Goal: Transaction & Acquisition: Purchase product/service

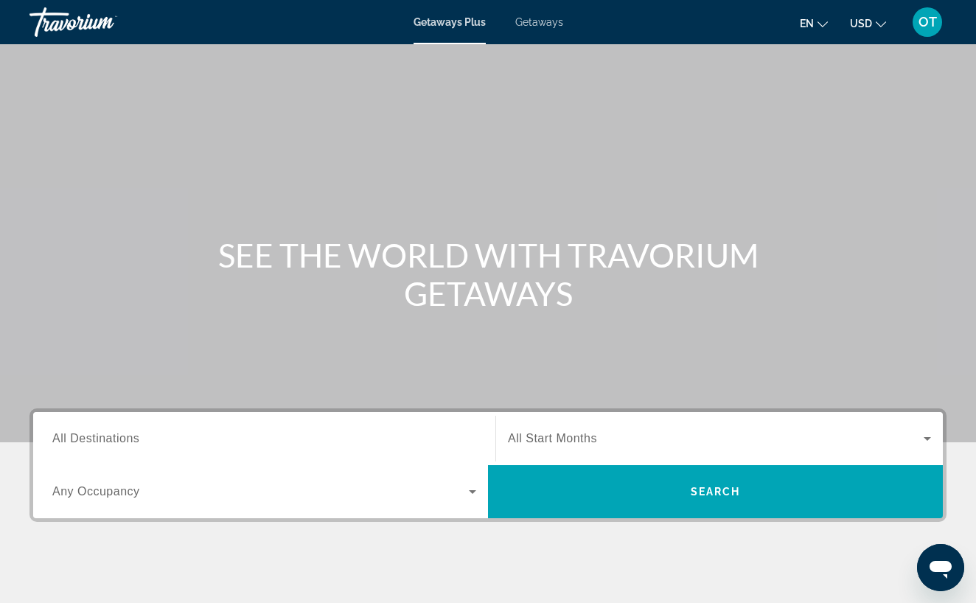
click at [537, 24] on span "Getaways" at bounding box center [539, 22] width 48 height 12
click at [144, 438] on input "Destination All Destinations" at bounding box center [264, 439] width 424 height 18
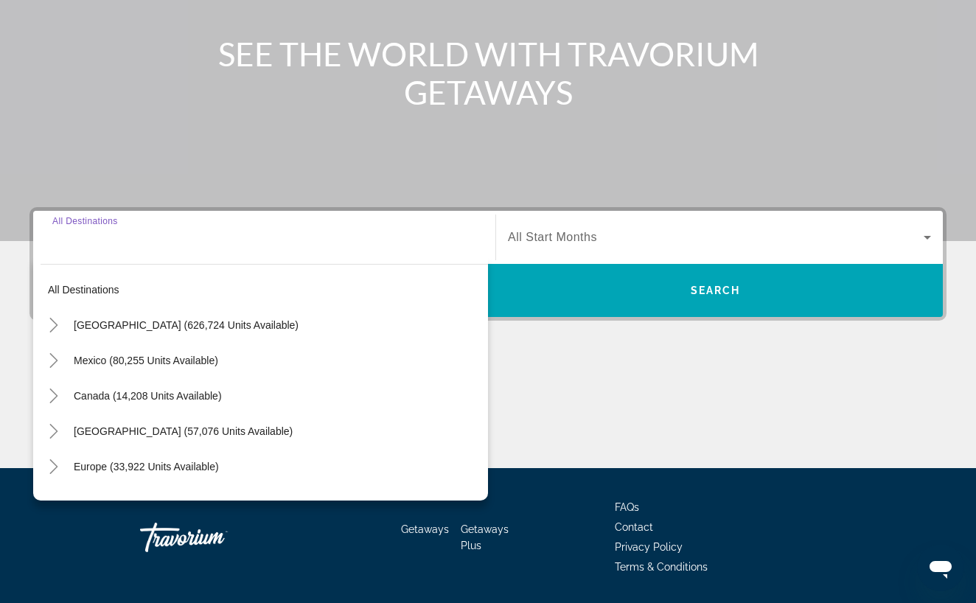
scroll to position [247, 0]
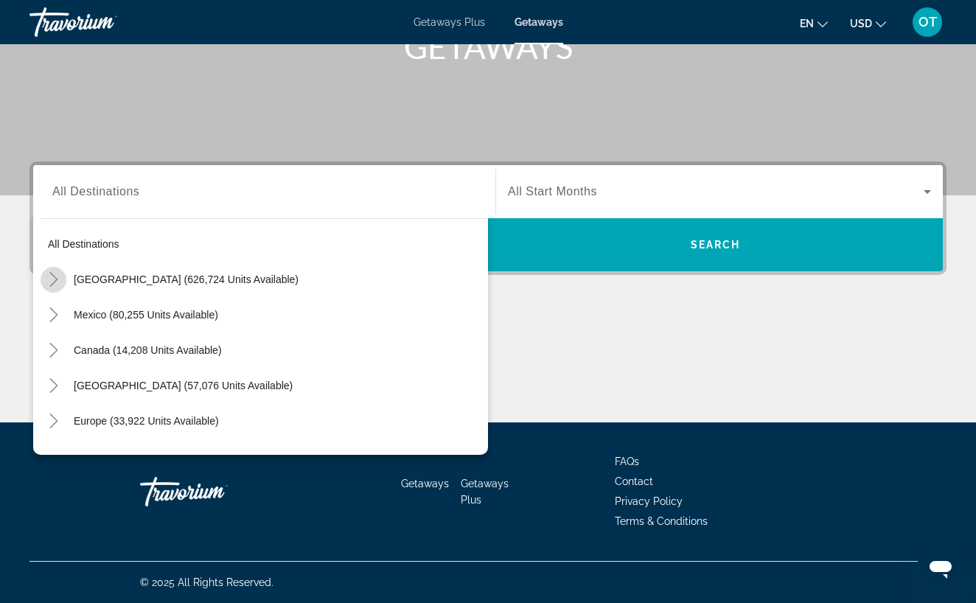
click at [55, 281] on icon "Toggle United States (626,724 units available)" at bounding box center [53, 279] width 15 height 15
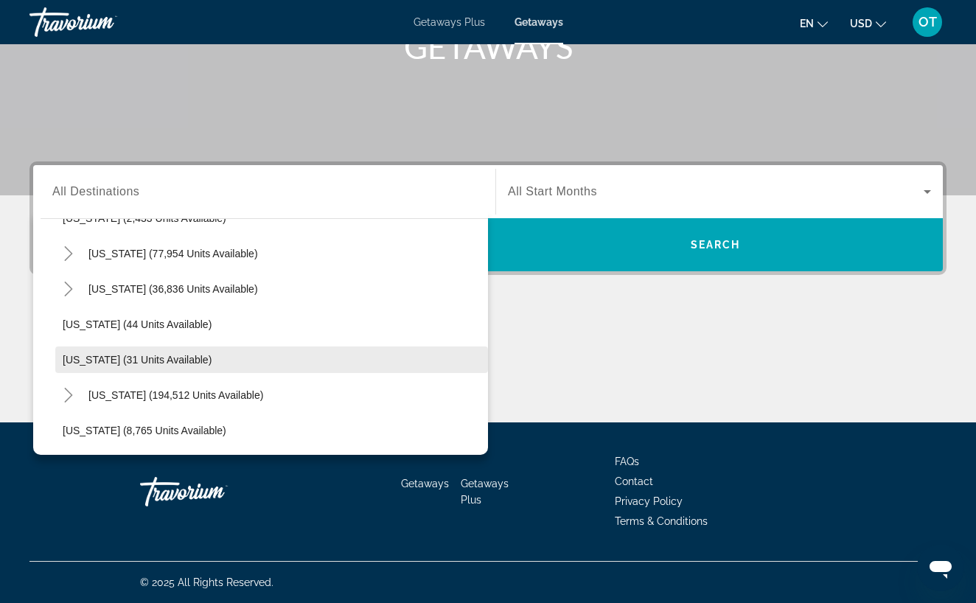
scroll to position [136, 0]
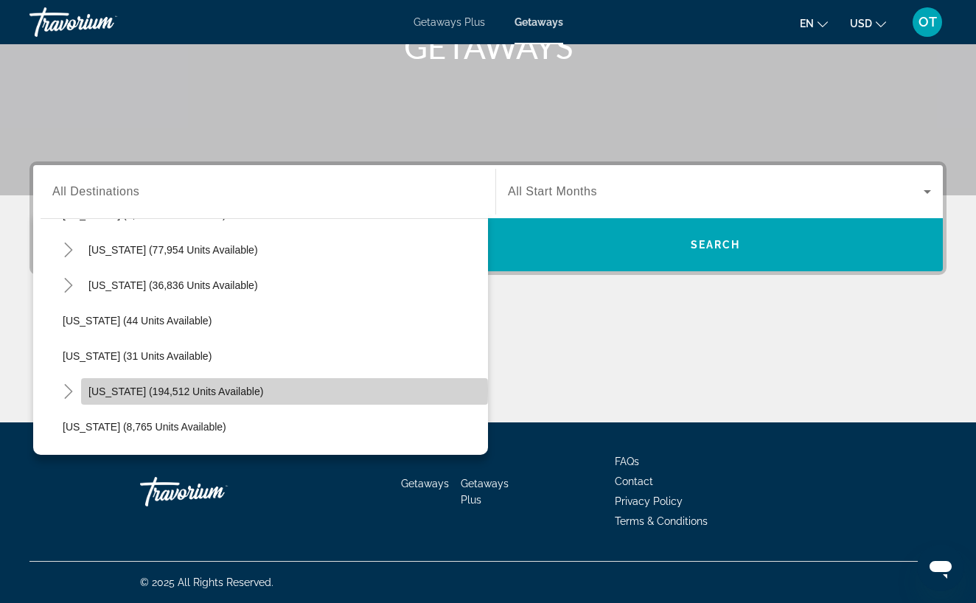
click at [108, 391] on span "[US_STATE] (194,512 units available)" at bounding box center [175, 391] width 175 height 12
type input "**********"
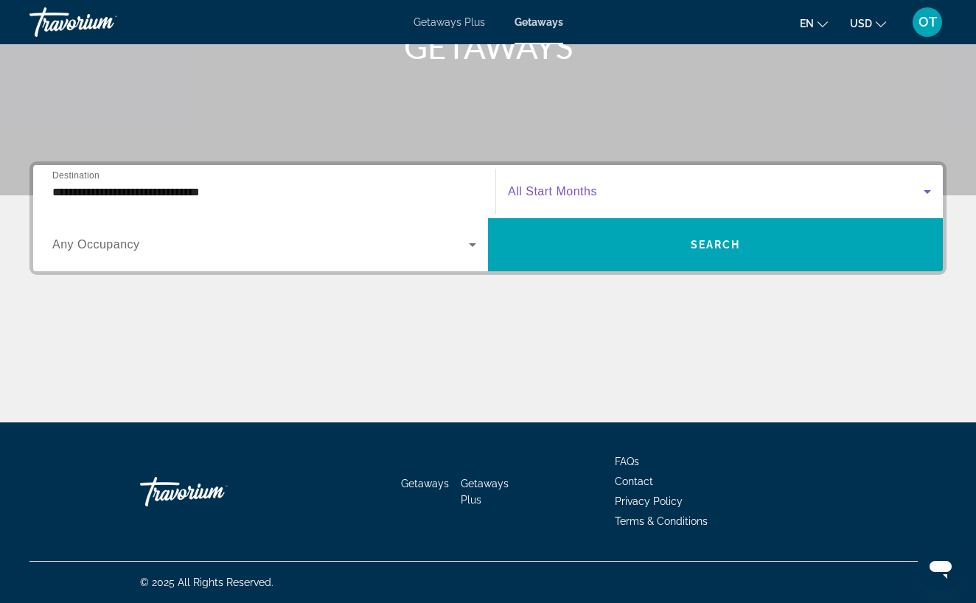
click at [926, 192] on icon "Search widget" at bounding box center [926, 192] width 7 height 4
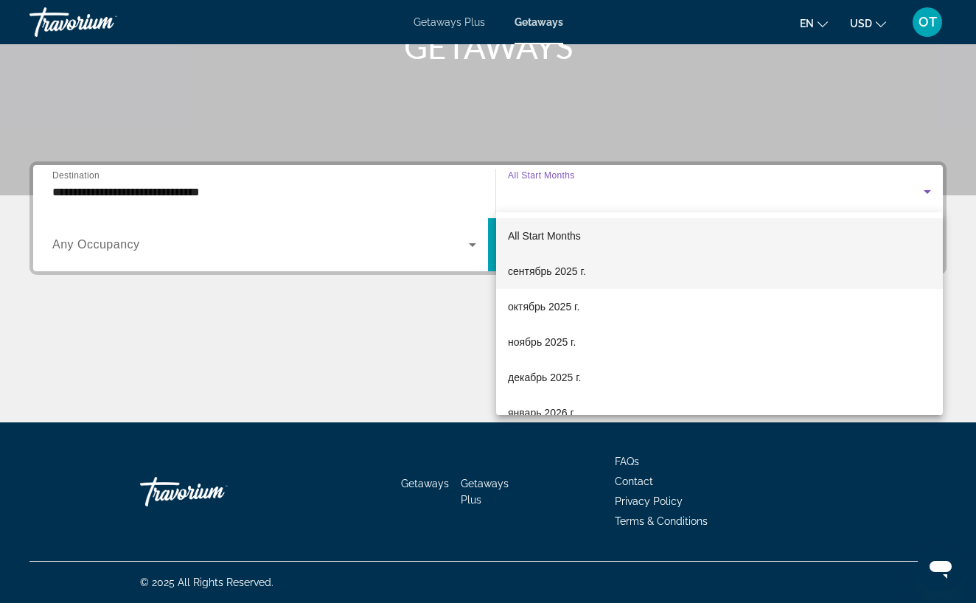
click at [620, 280] on mat-option "сентябрь 2025 г." at bounding box center [719, 271] width 447 height 35
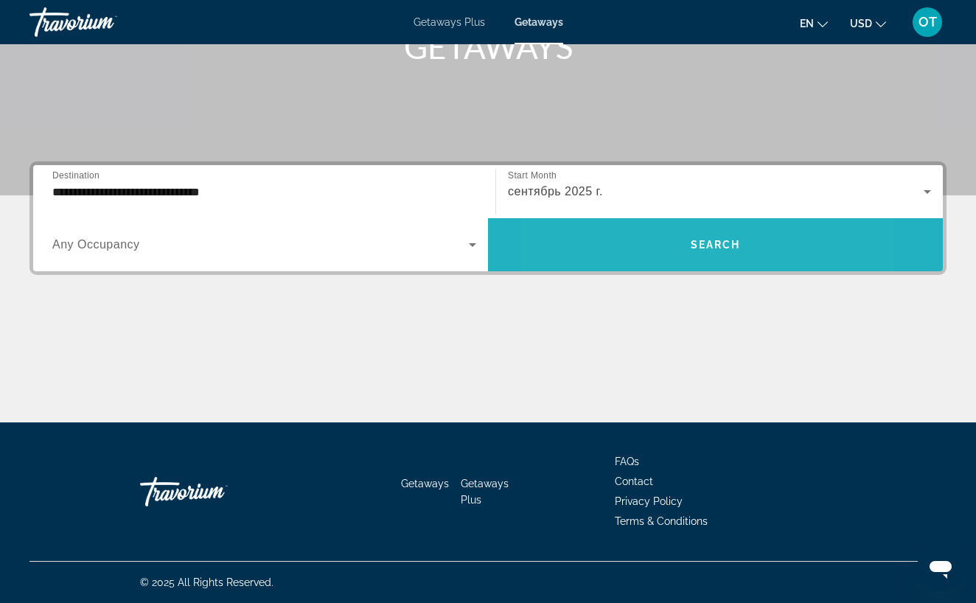
click at [638, 250] on span "Search widget" at bounding box center [715, 244] width 455 height 35
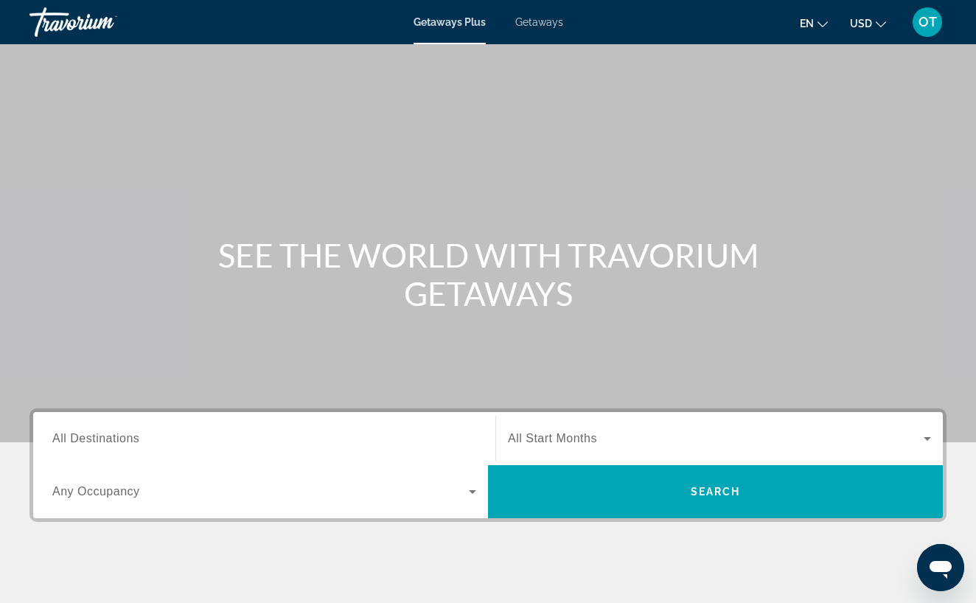
click at [550, 20] on span "Getaways" at bounding box center [539, 22] width 48 height 12
click at [151, 440] on input "Destination All Destinations" at bounding box center [264, 439] width 424 height 18
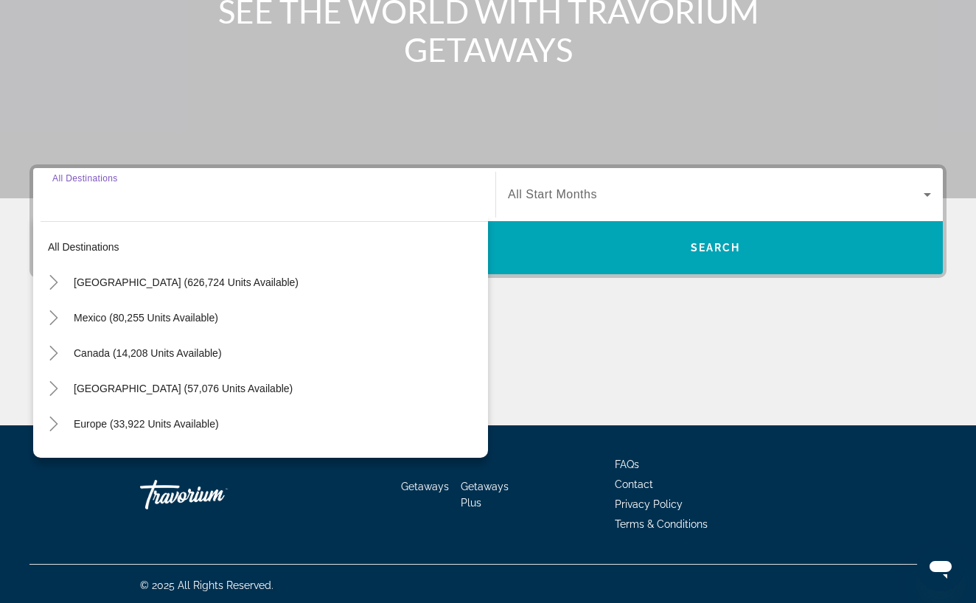
scroll to position [247, 0]
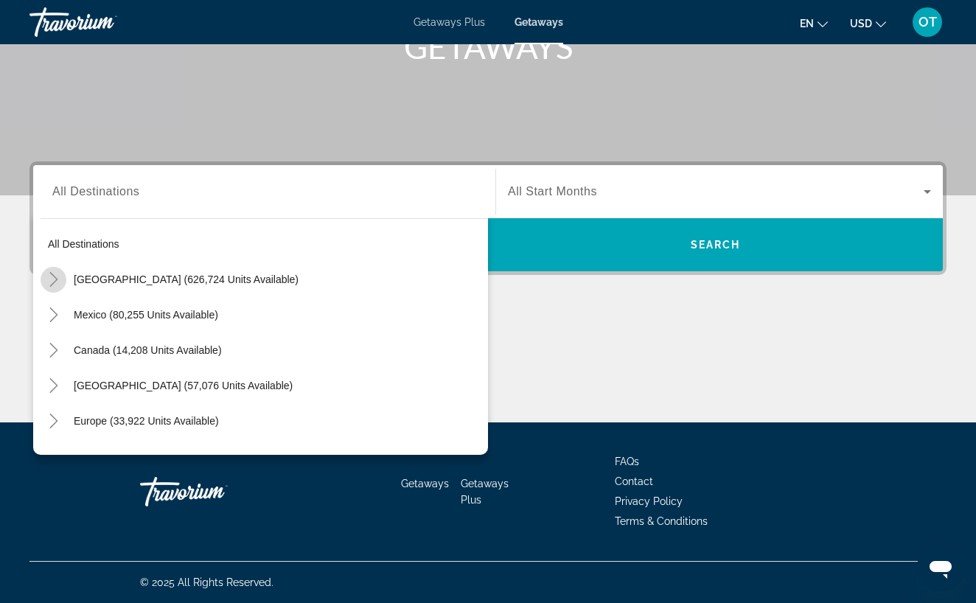
click at [54, 276] on icon "Toggle United States (626,724 units available)" at bounding box center [53, 279] width 8 height 15
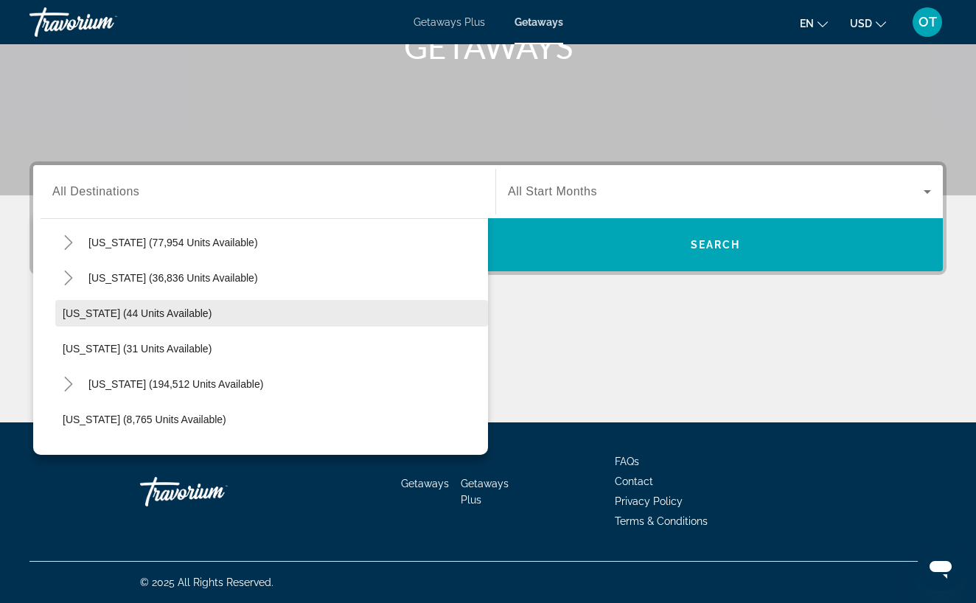
scroll to position [153, 0]
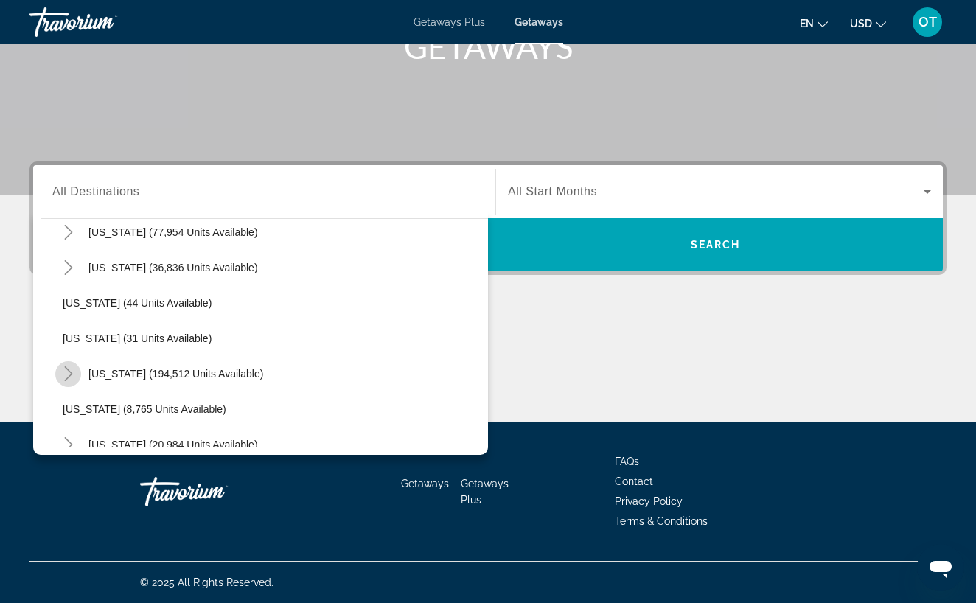
click at [67, 375] on icon "Toggle Florida (194,512 units available)" at bounding box center [68, 373] width 15 height 15
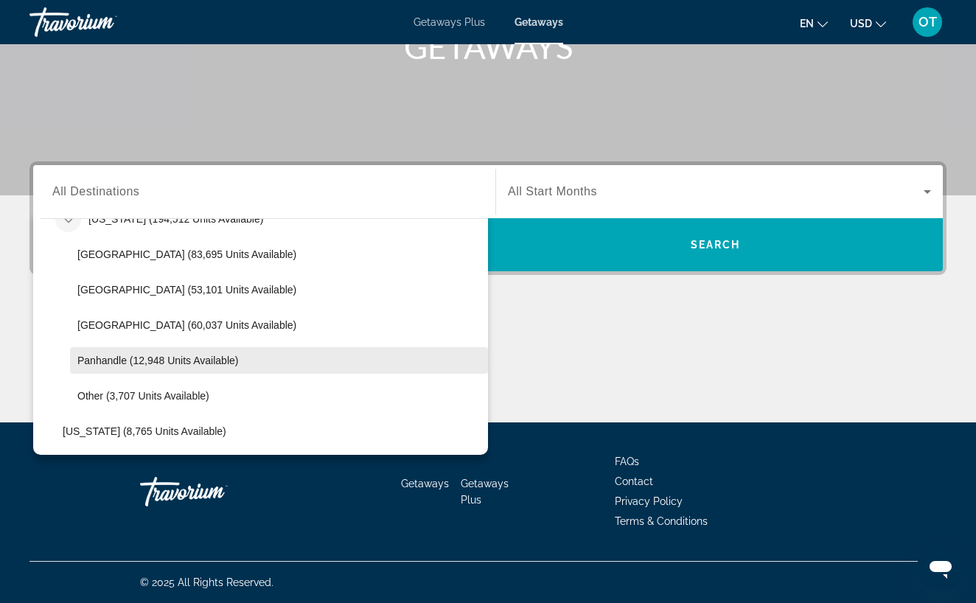
scroll to position [309, 0]
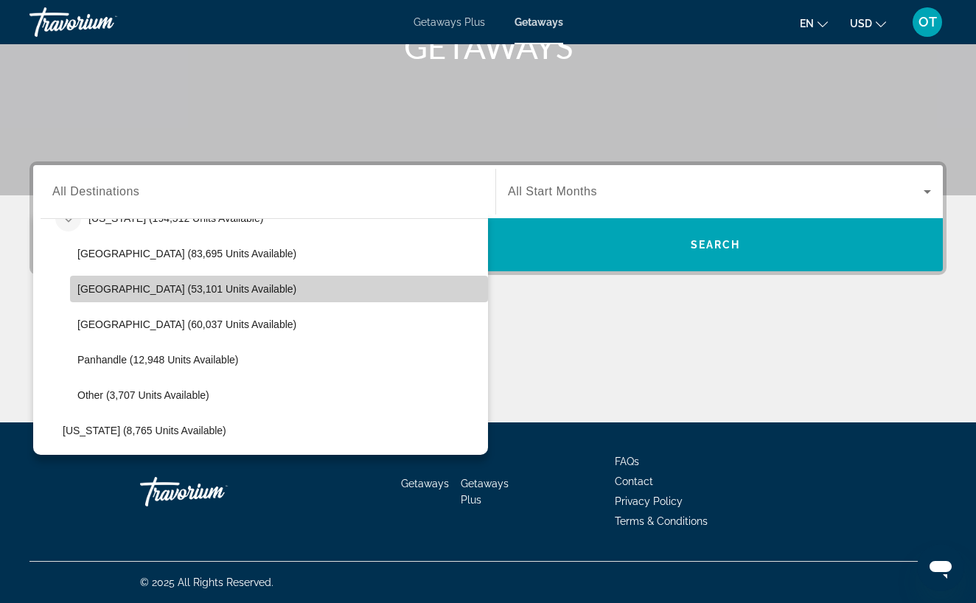
click at [169, 294] on span "[GEOGRAPHIC_DATA] (53,101 units available)" at bounding box center [186, 289] width 219 height 12
type input "**********"
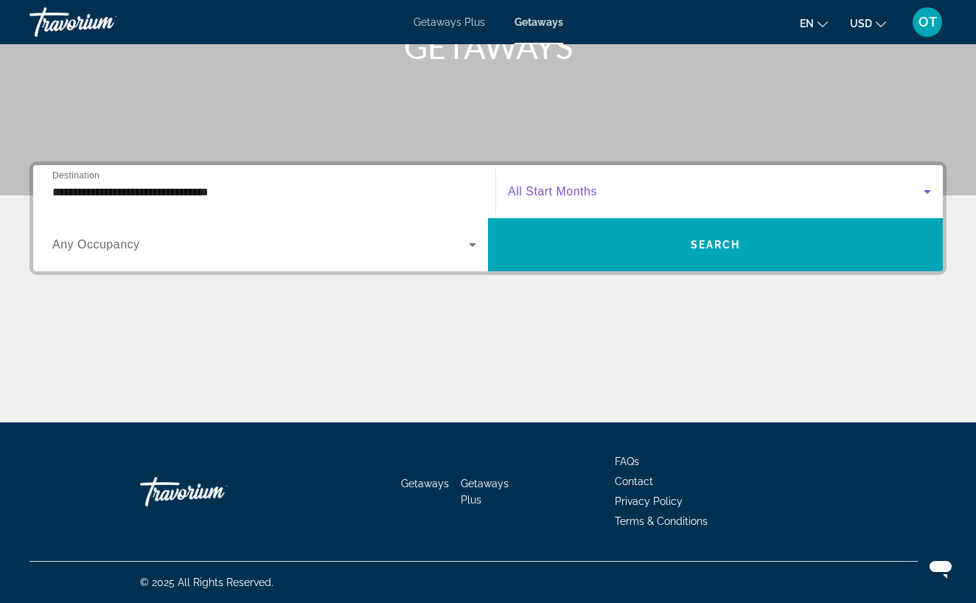
click at [929, 193] on icon "Search widget" at bounding box center [927, 192] width 18 height 18
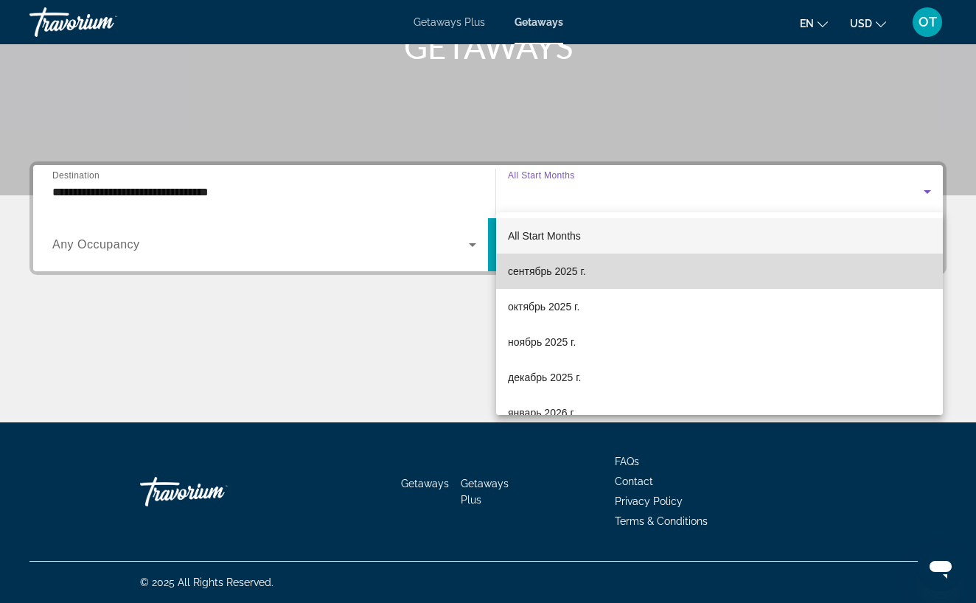
click at [746, 273] on mat-option "сентябрь 2025 г." at bounding box center [719, 271] width 447 height 35
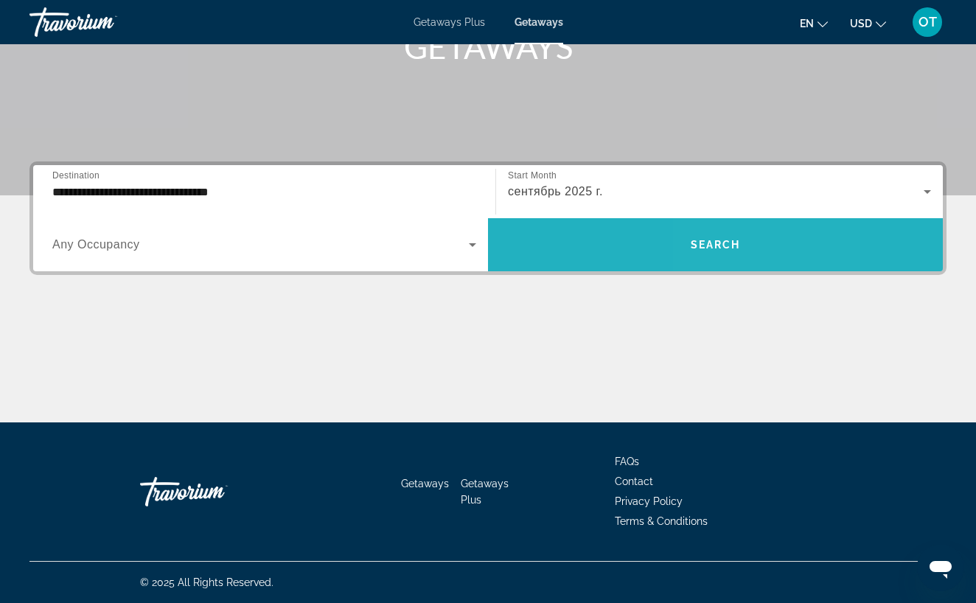
click at [736, 256] on span "Search widget" at bounding box center [715, 244] width 455 height 35
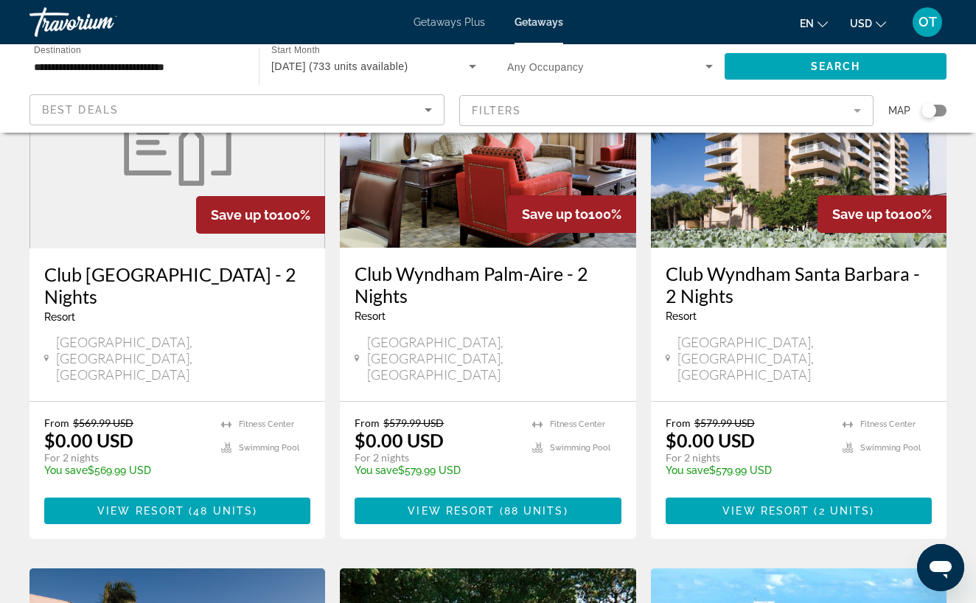
scroll to position [175, 0]
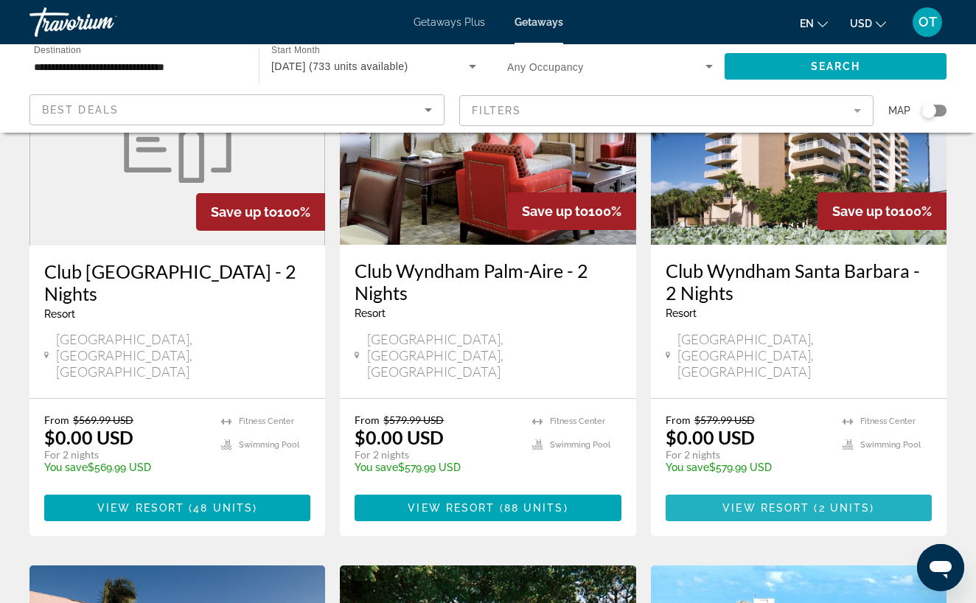
click at [800, 502] on span "View Resort" at bounding box center [765, 508] width 87 height 12
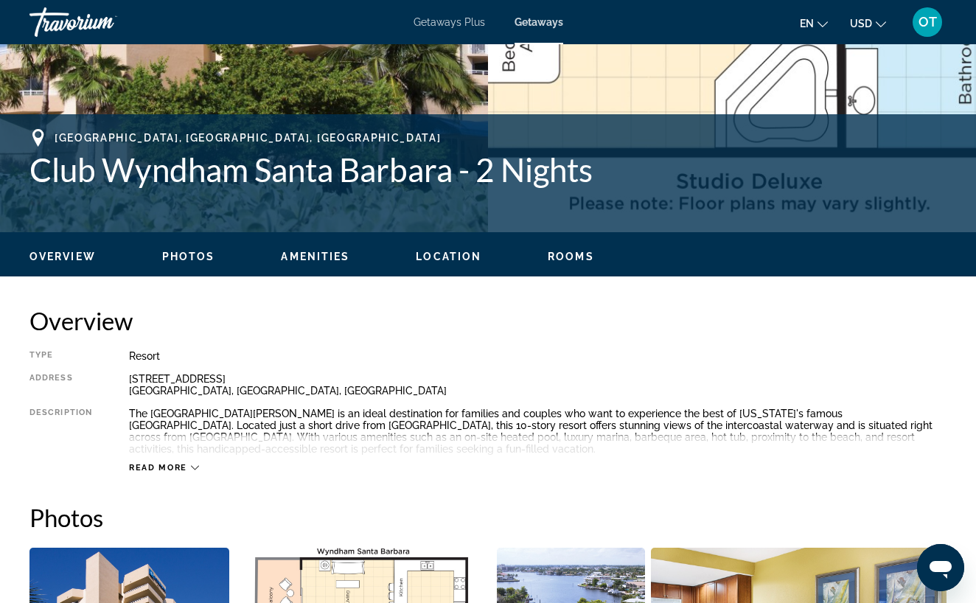
scroll to position [522, 0]
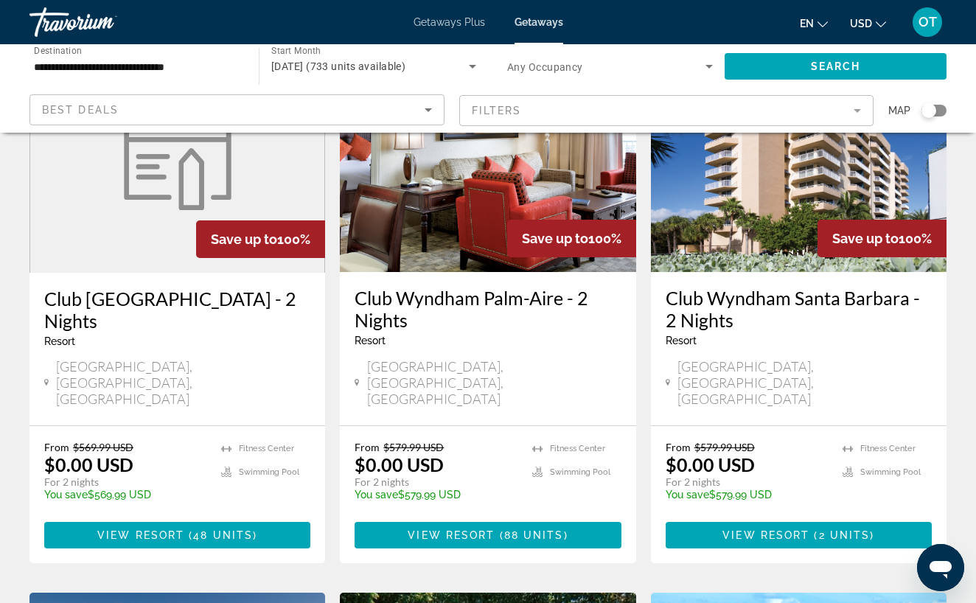
scroll to position [150, 0]
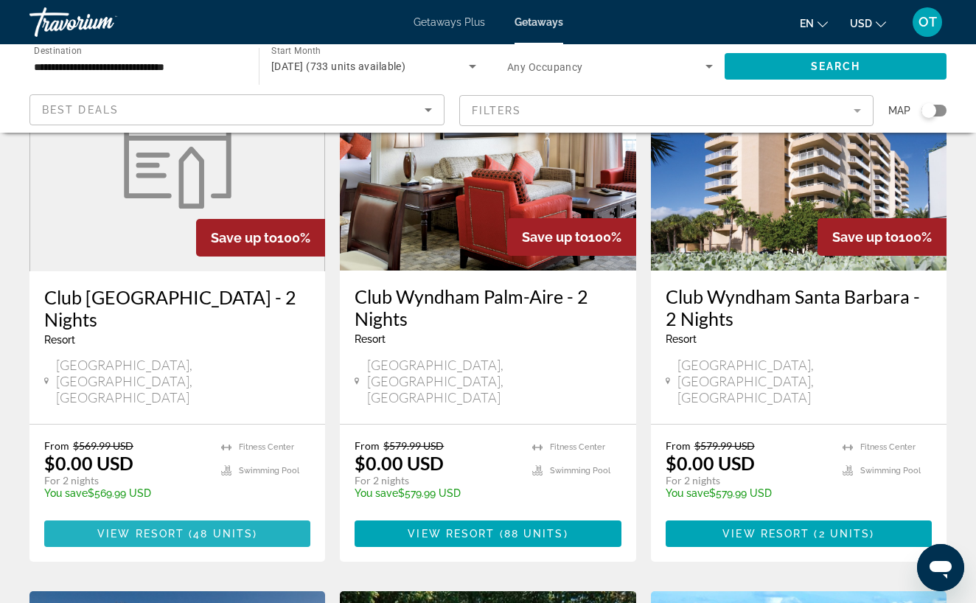
click at [190, 528] on span "( 48 units )" at bounding box center [220, 534] width 73 height 12
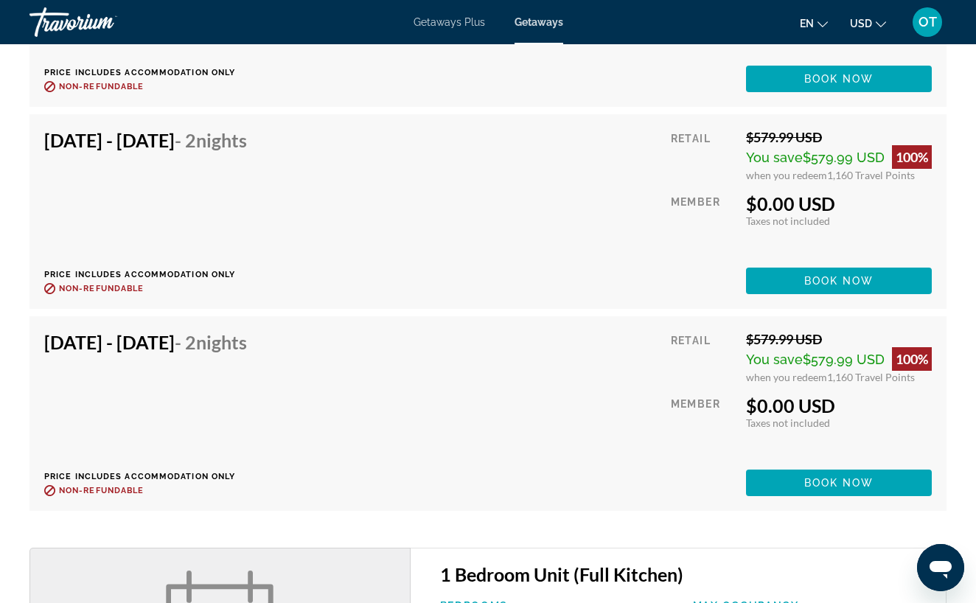
scroll to position [2951, 0]
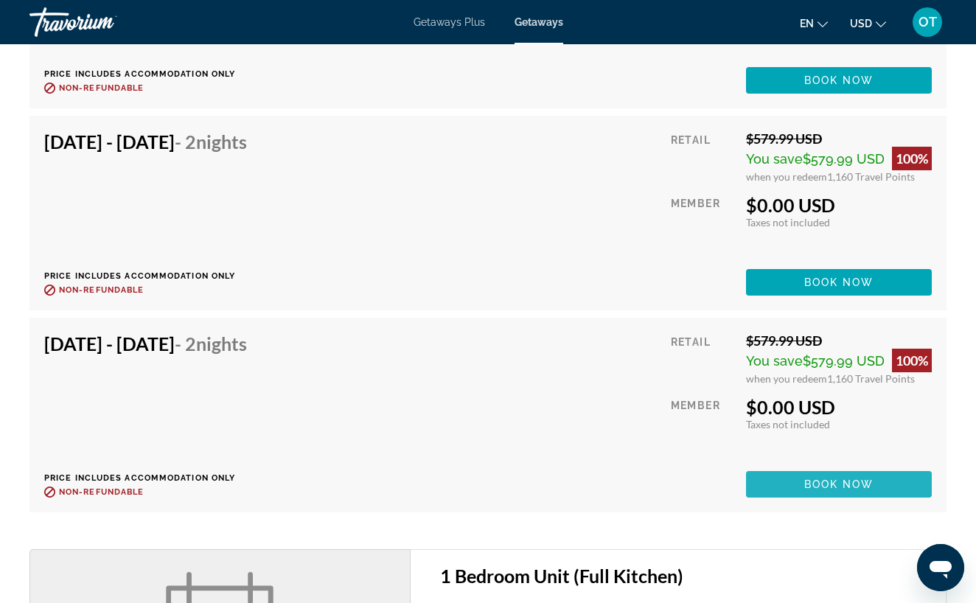
click at [809, 482] on span "Book now" at bounding box center [839, 484] width 70 height 12
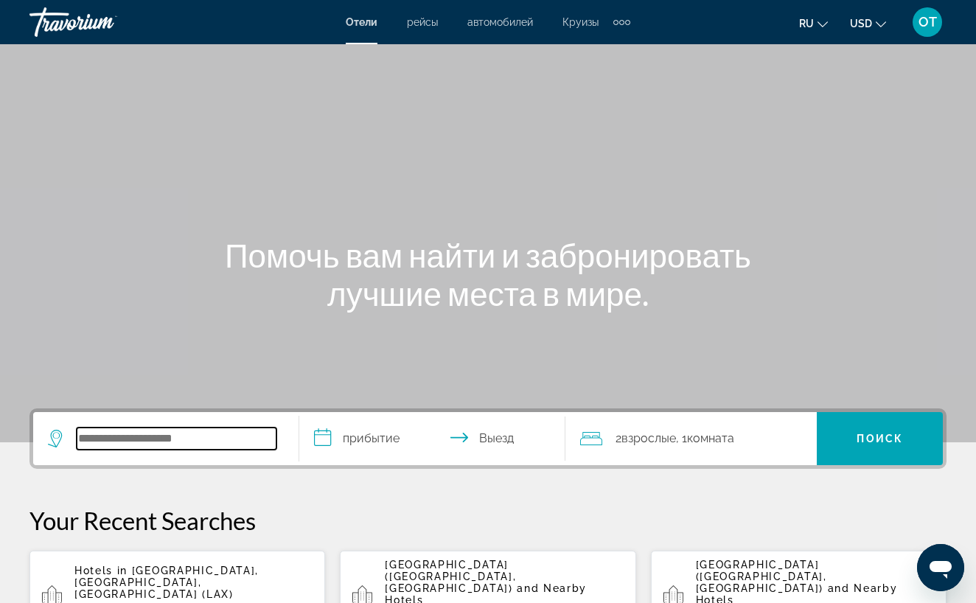
click at [83, 446] on input "Search widget" at bounding box center [177, 438] width 200 height 22
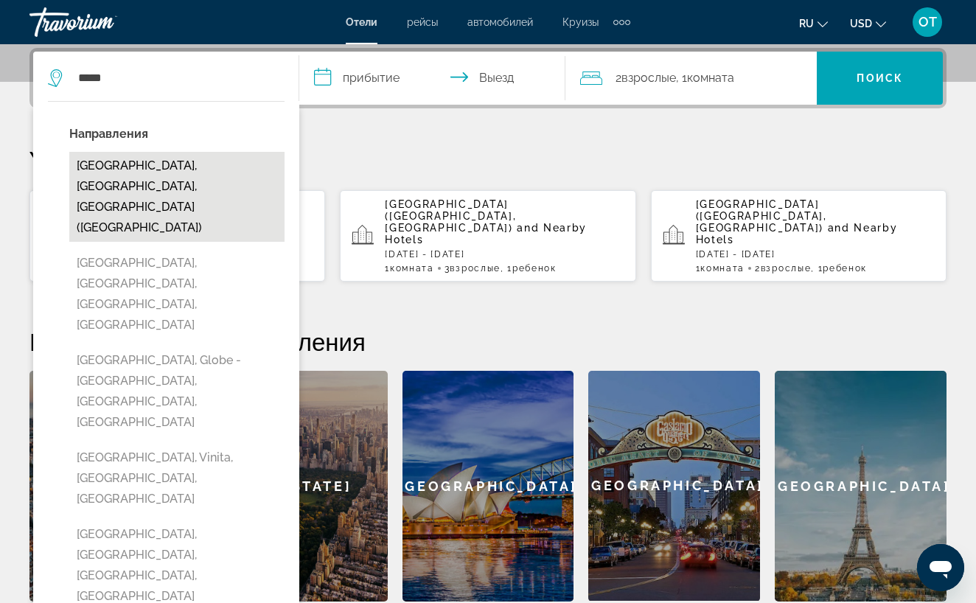
drag, startPoint x: 70, startPoint y: 90, endPoint x: 150, endPoint y: 167, distance: 111.5
click at [150, 167] on button "[GEOGRAPHIC_DATA], [GEOGRAPHIC_DATA], [GEOGRAPHIC_DATA] ([GEOGRAPHIC_DATA])" at bounding box center [176, 197] width 215 height 90
type input "**********"
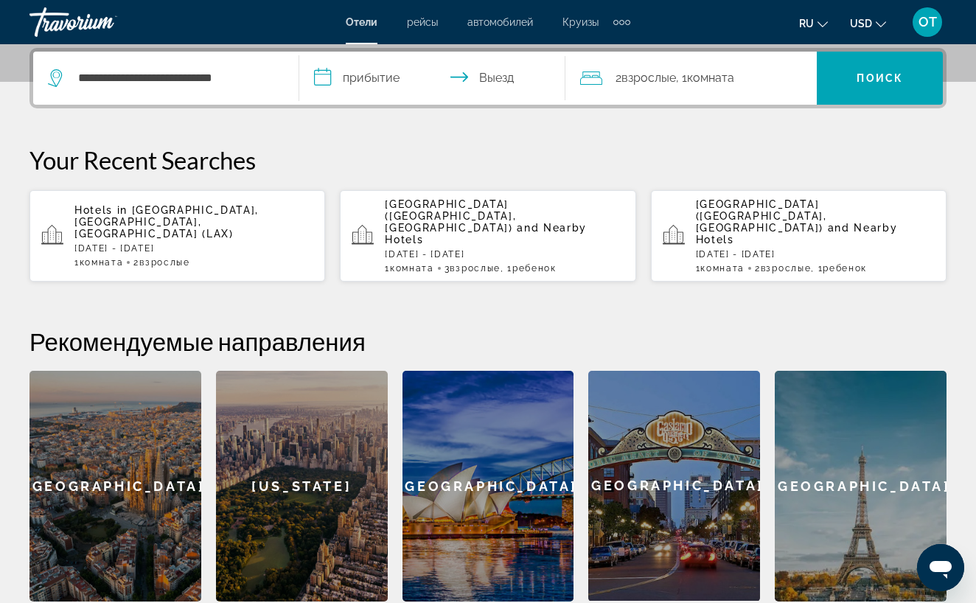
click at [381, 82] on input "**********" at bounding box center [435, 80] width 272 height 57
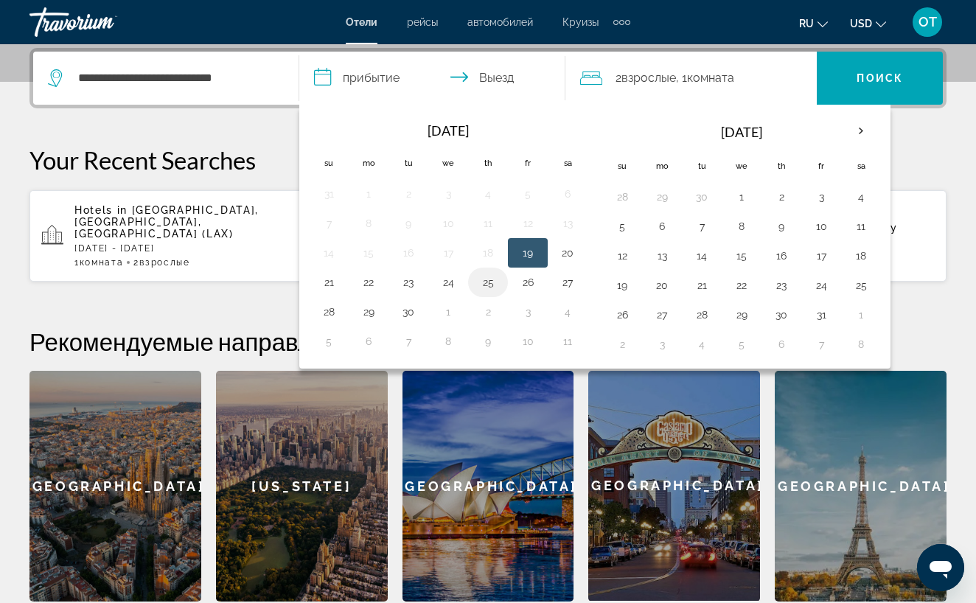
click at [493, 284] on button "25" at bounding box center [488, 282] width 24 height 21
click at [565, 284] on button "27" at bounding box center [568, 282] width 24 height 21
type input "**********"
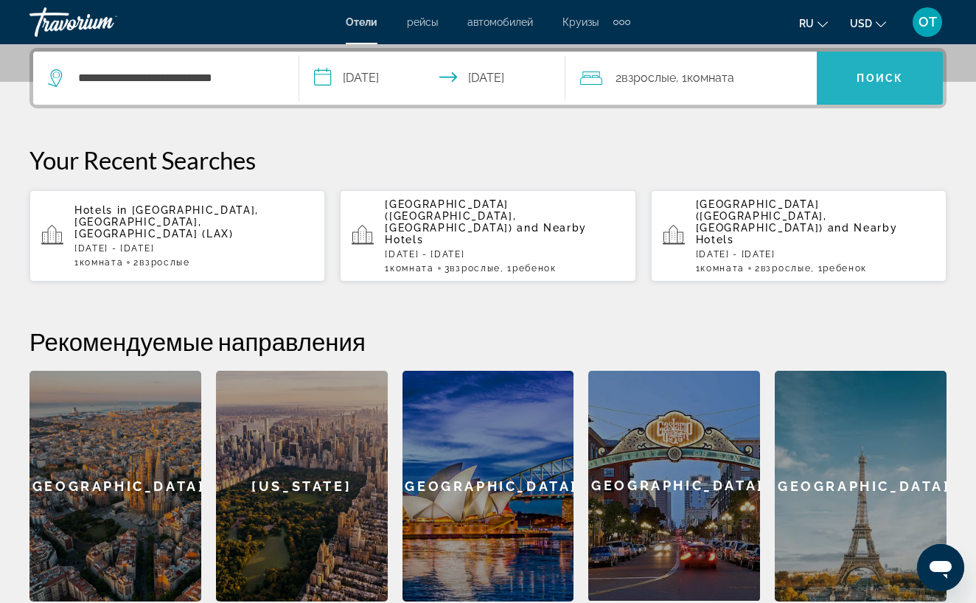
click at [867, 83] on span "Поиск" at bounding box center [879, 78] width 46 height 12
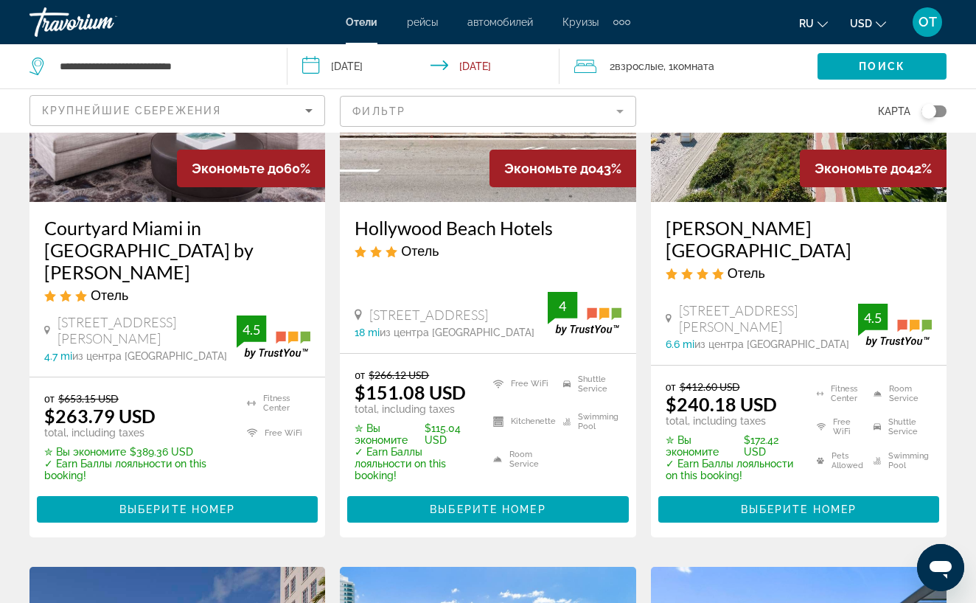
scroll to position [247, 0]
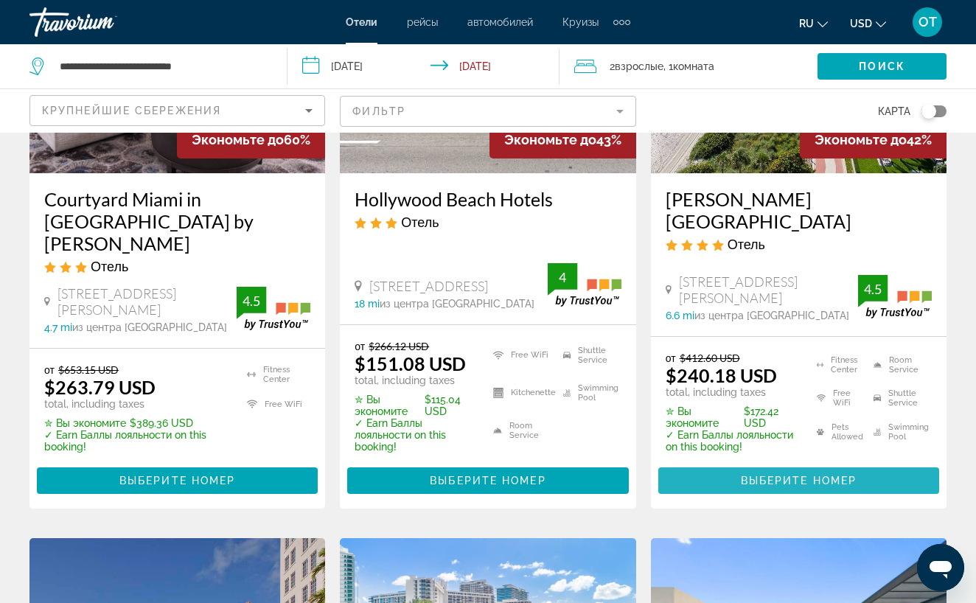
click at [805, 475] on span "Выберите номер" at bounding box center [799, 481] width 116 height 12
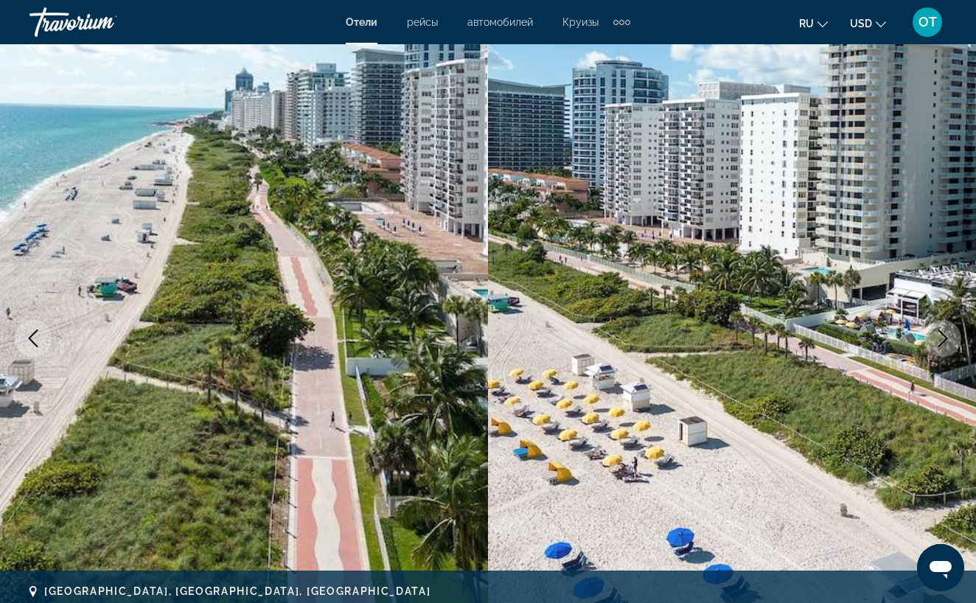
scroll to position [62, 0]
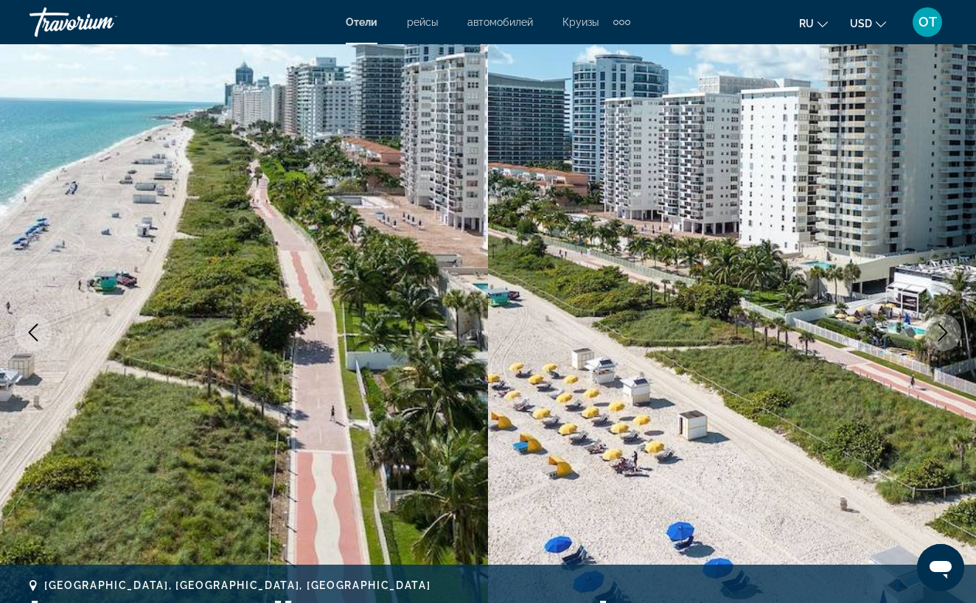
click at [943, 329] on icon "Next image" at bounding box center [943, 333] width 10 height 18
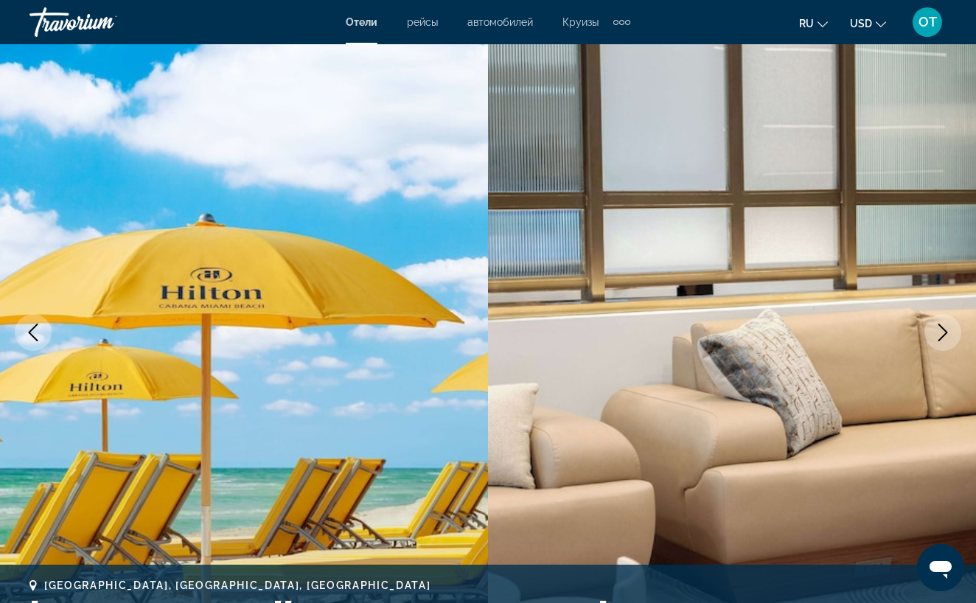
click at [943, 329] on icon "Next image" at bounding box center [943, 333] width 10 height 18
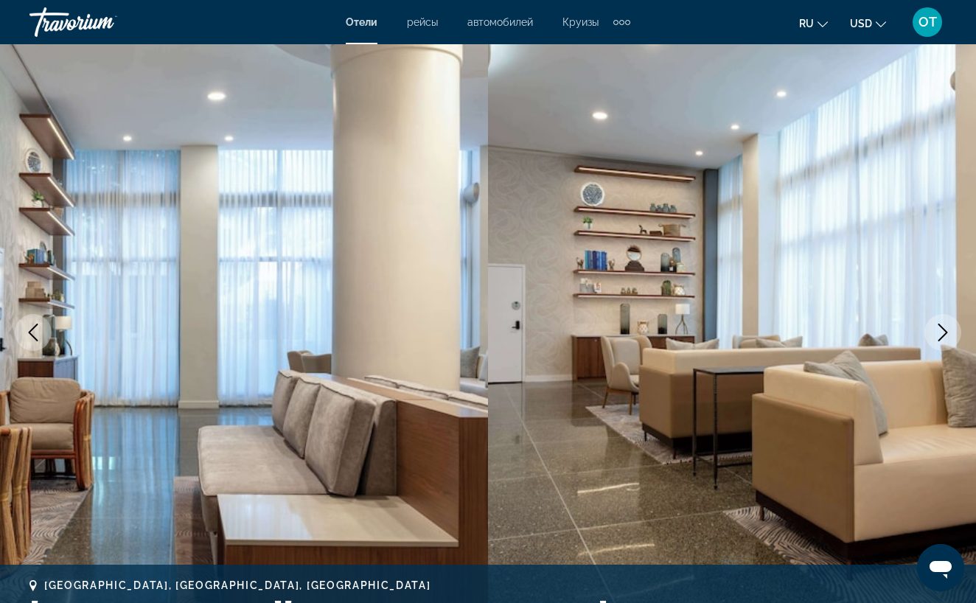
click at [943, 329] on icon "Next image" at bounding box center [943, 333] width 10 height 18
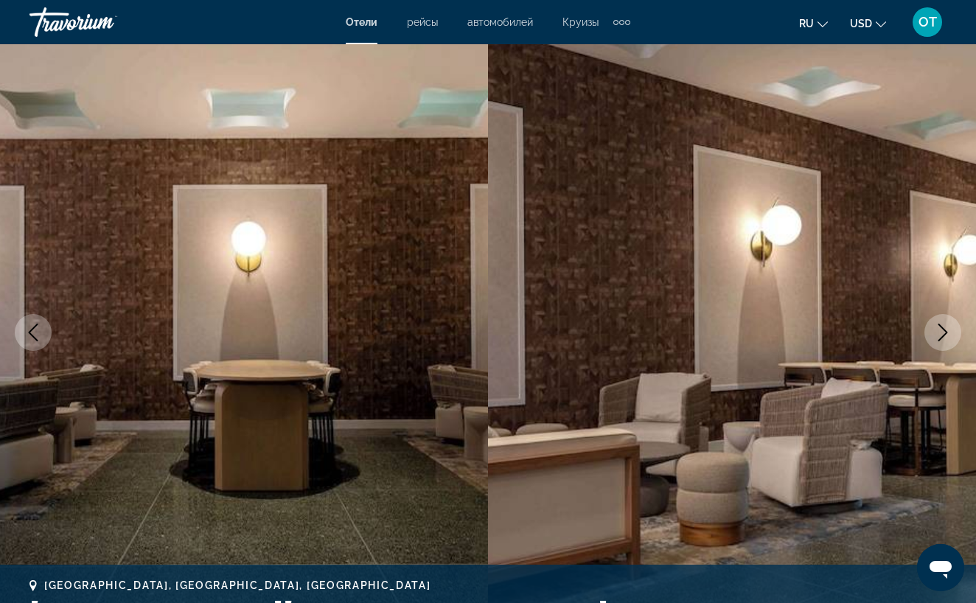
click at [943, 329] on icon "Next image" at bounding box center [943, 333] width 10 height 18
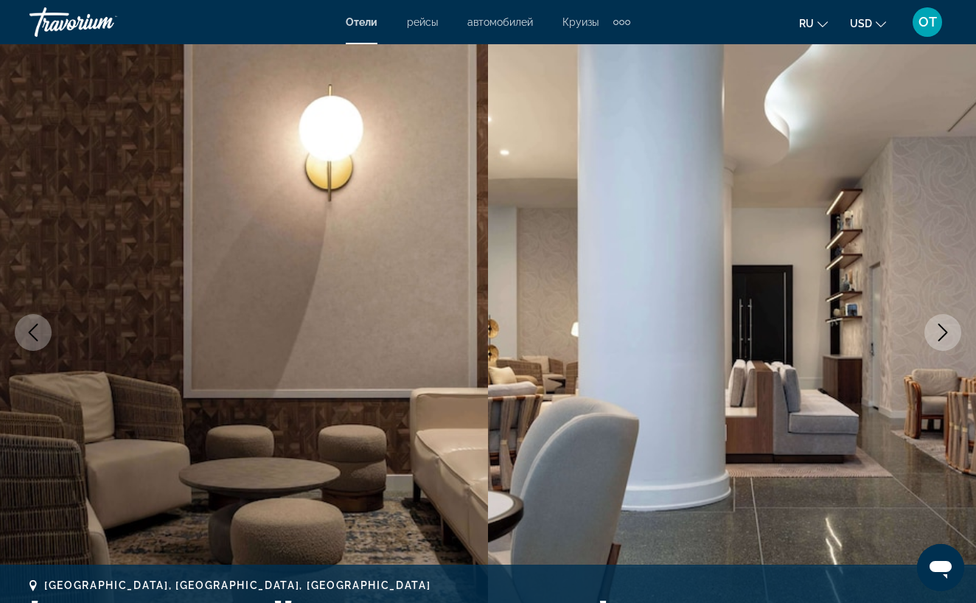
click at [943, 329] on icon "Next image" at bounding box center [943, 333] width 10 height 18
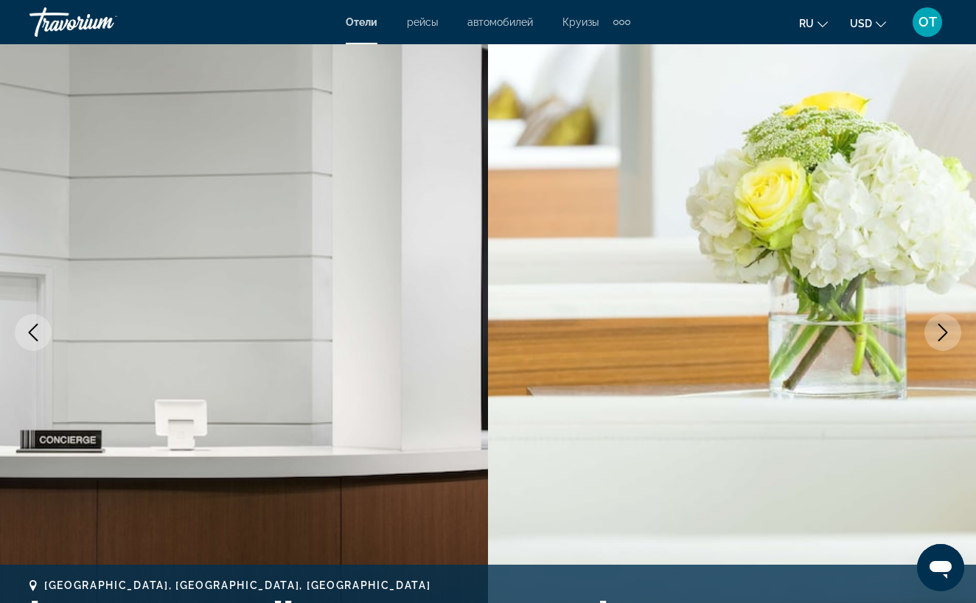
click at [943, 329] on icon "Next image" at bounding box center [943, 333] width 10 height 18
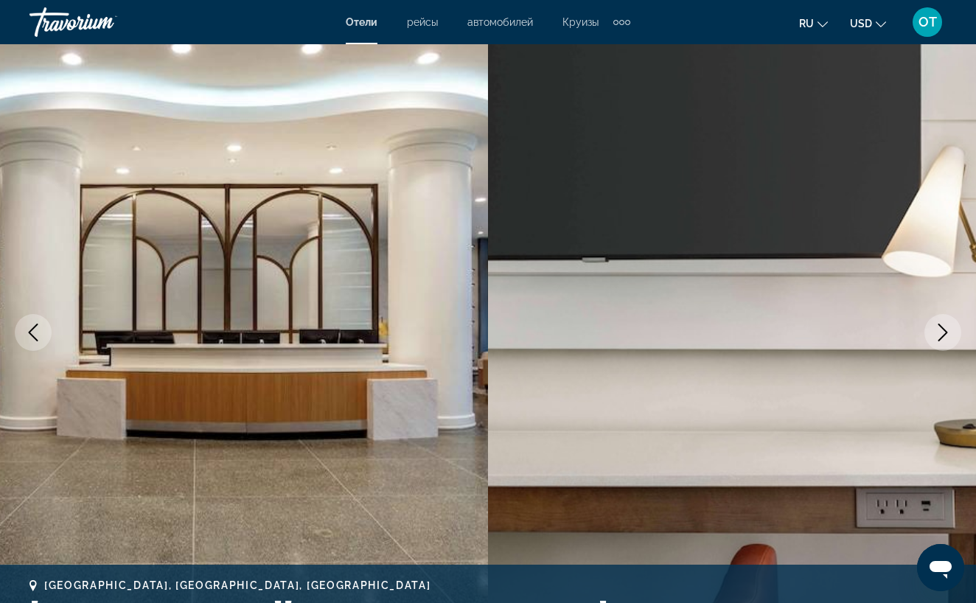
click at [943, 329] on icon "Next image" at bounding box center [943, 333] width 10 height 18
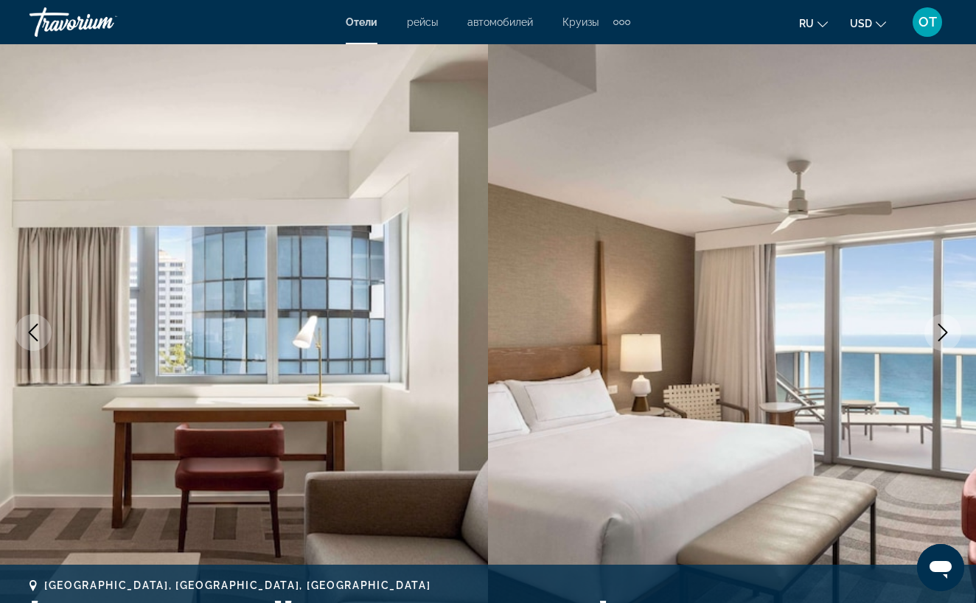
click at [943, 328] on icon "Next image" at bounding box center [943, 333] width 10 height 18
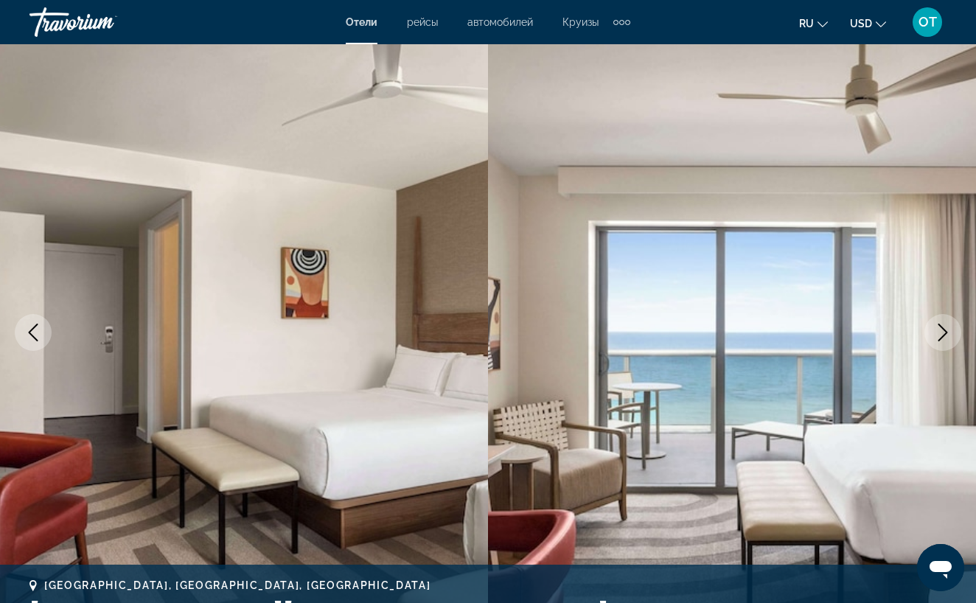
click at [943, 328] on icon "Next image" at bounding box center [943, 333] width 10 height 18
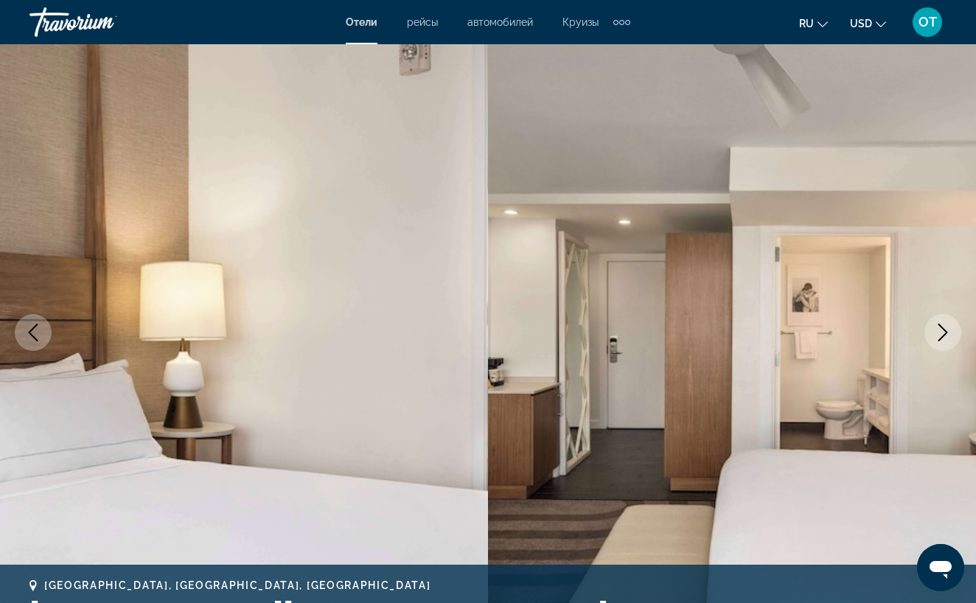
click at [943, 328] on icon "Next image" at bounding box center [943, 333] width 10 height 18
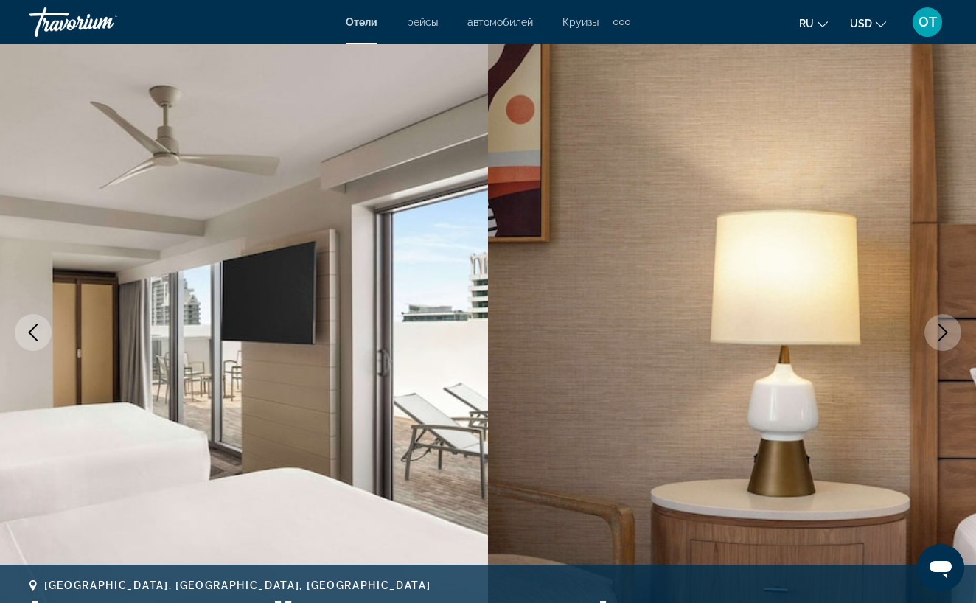
click at [943, 329] on icon "Next image" at bounding box center [943, 333] width 18 height 18
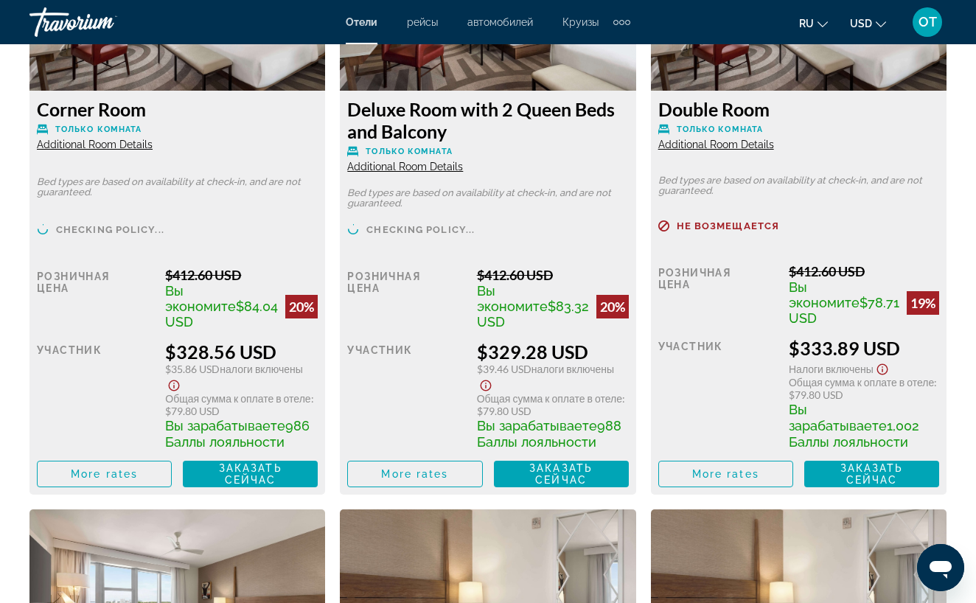
scroll to position [4236, 0]
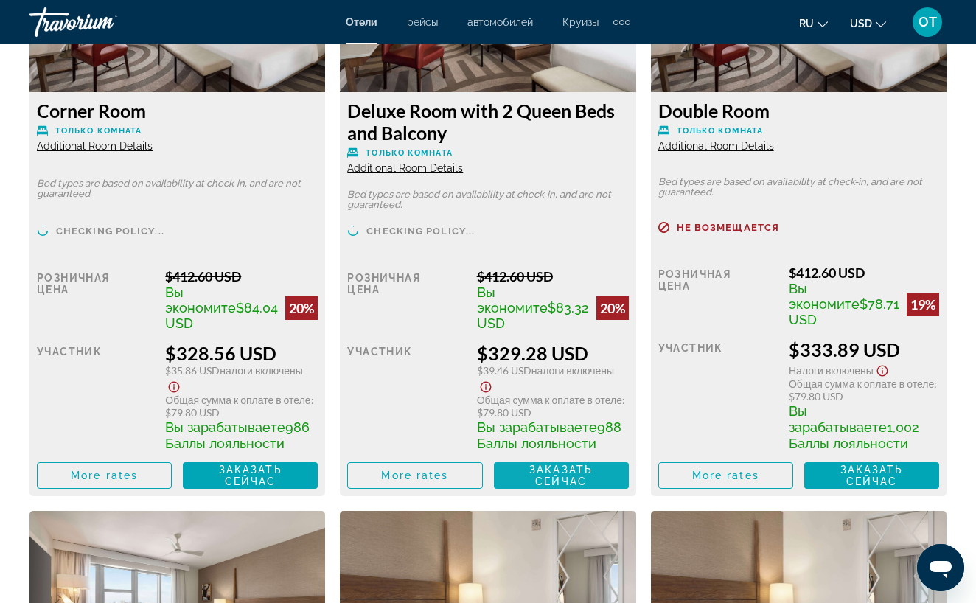
click at [568, 472] on span "Заказать сейчас" at bounding box center [560, 476] width 63 height 24
